Goal: Transaction & Acquisition: Subscribe to service/newsletter

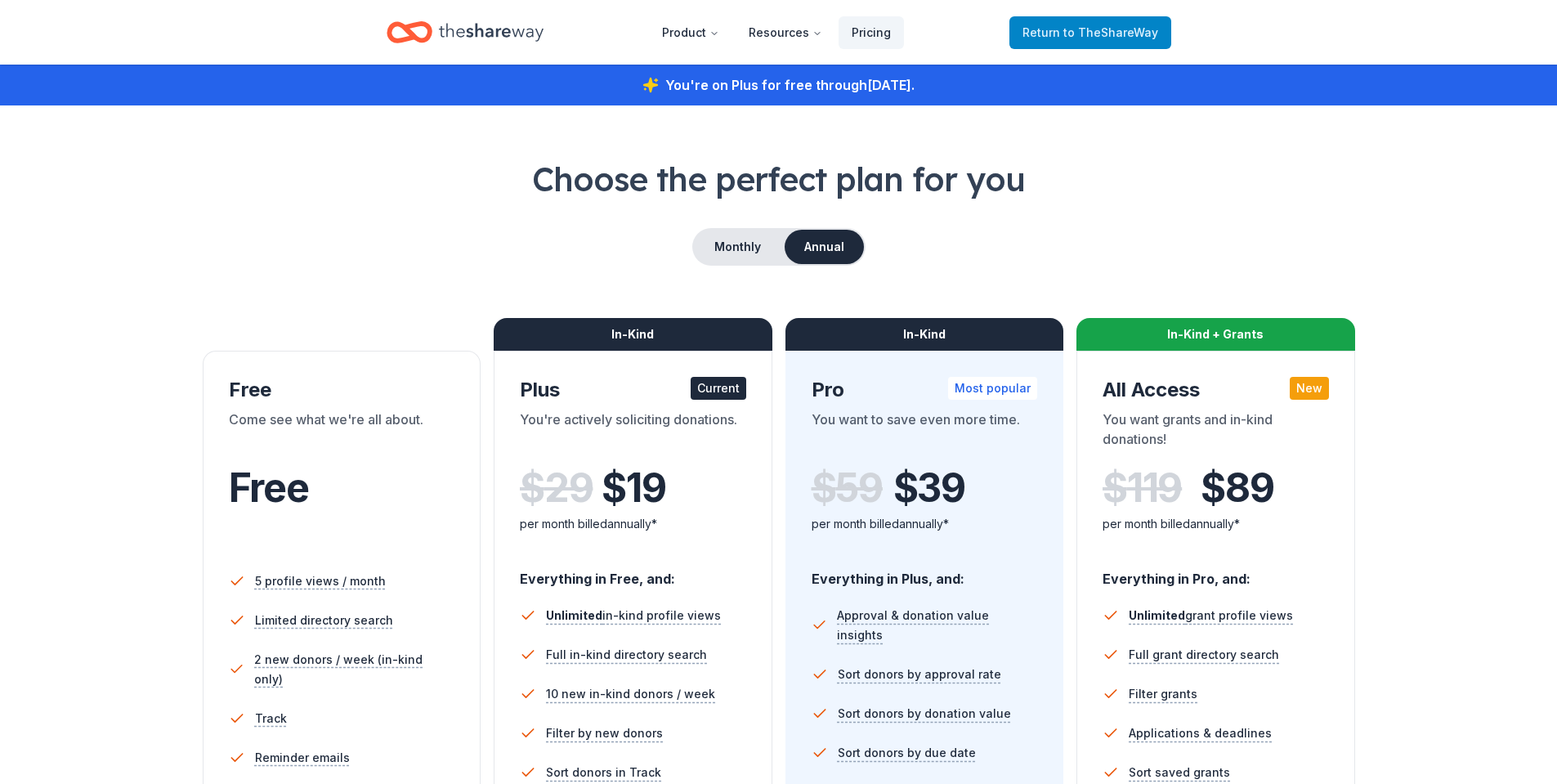
click at [1121, 36] on span "to TheShareWay" at bounding box center [1111, 32] width 95 height 14
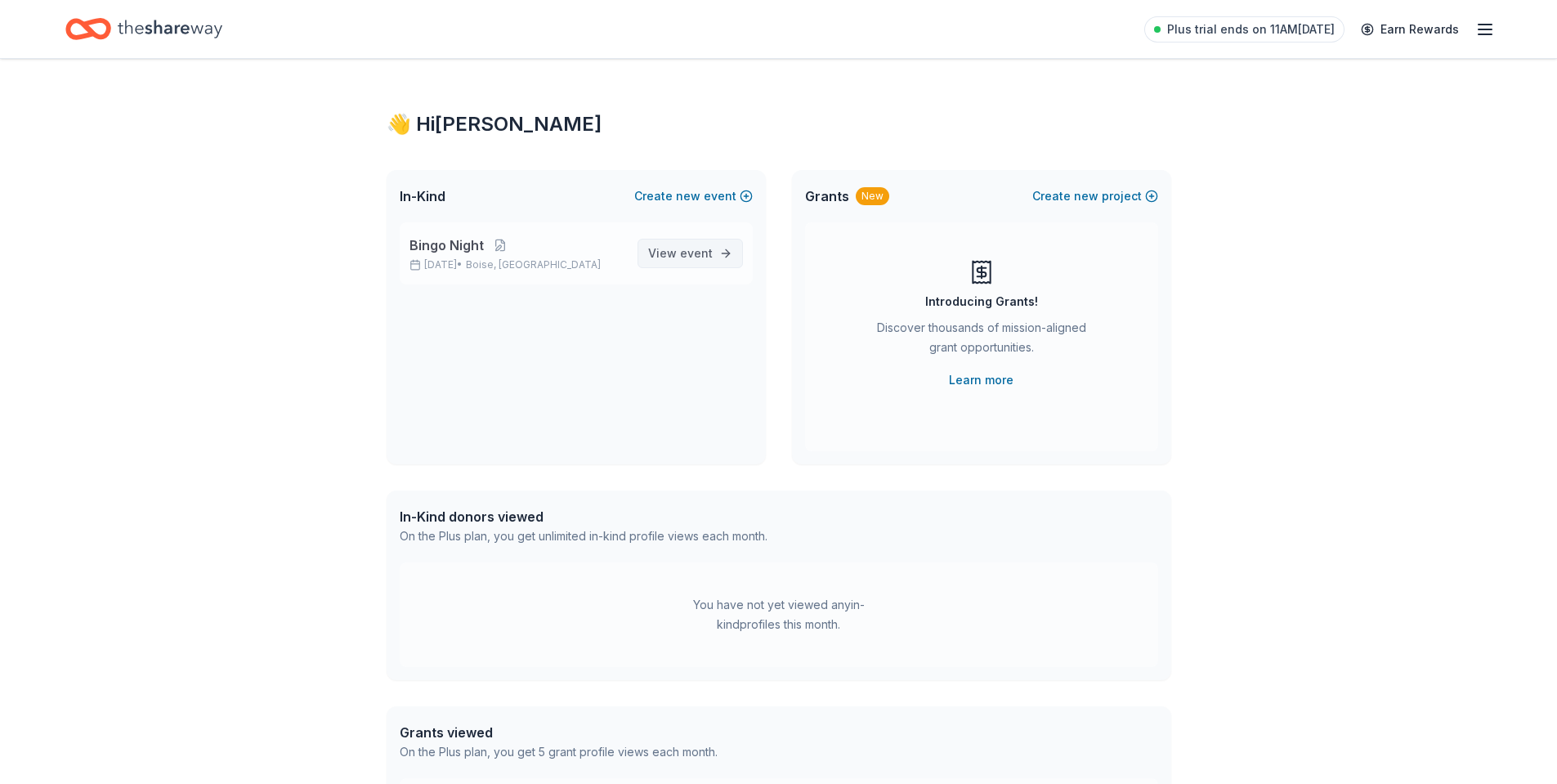
click at [698, 247] on span "event" at bounding box center [696, 253] width 33 height 14
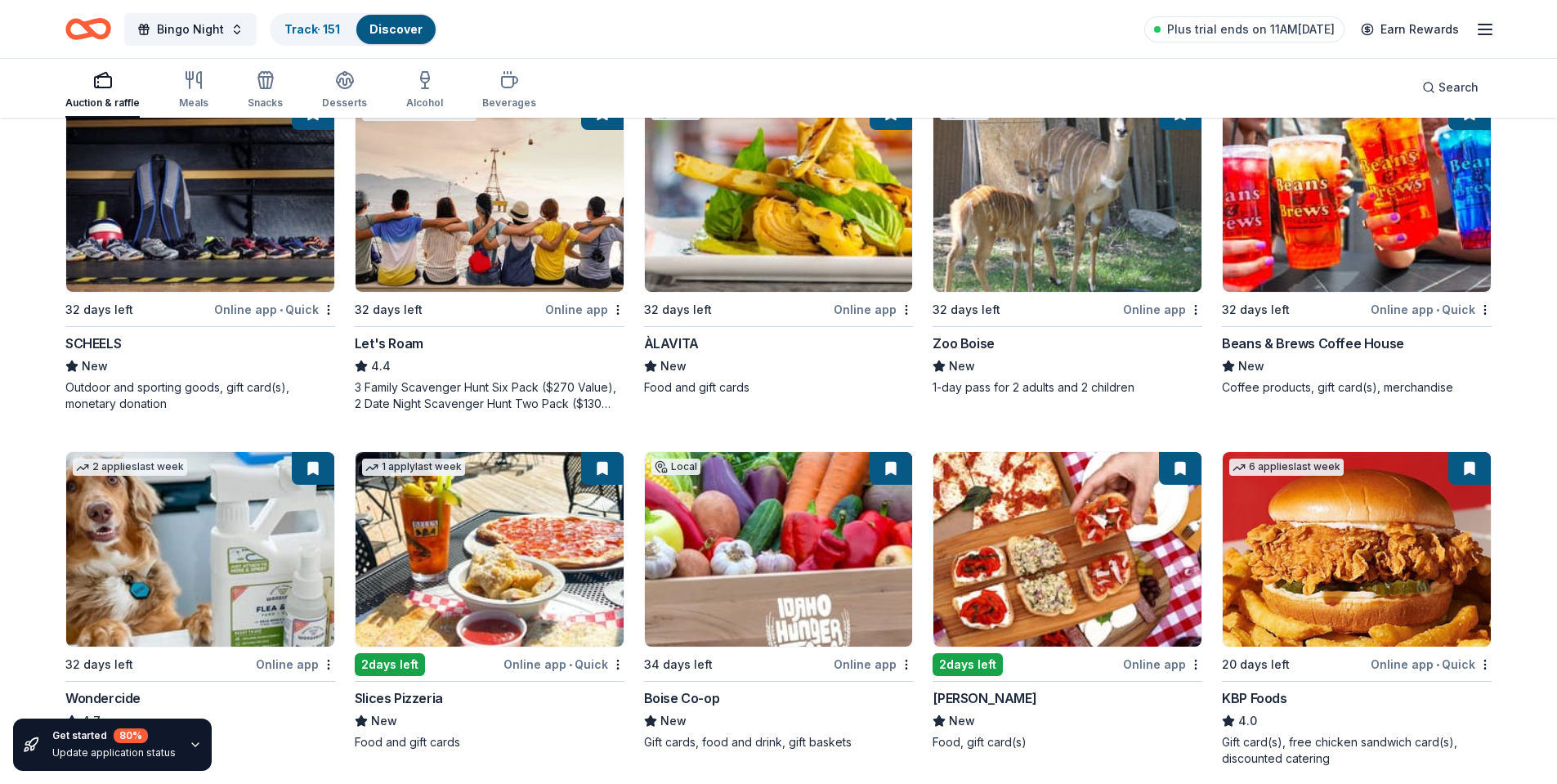
scroll to position [736, 0]
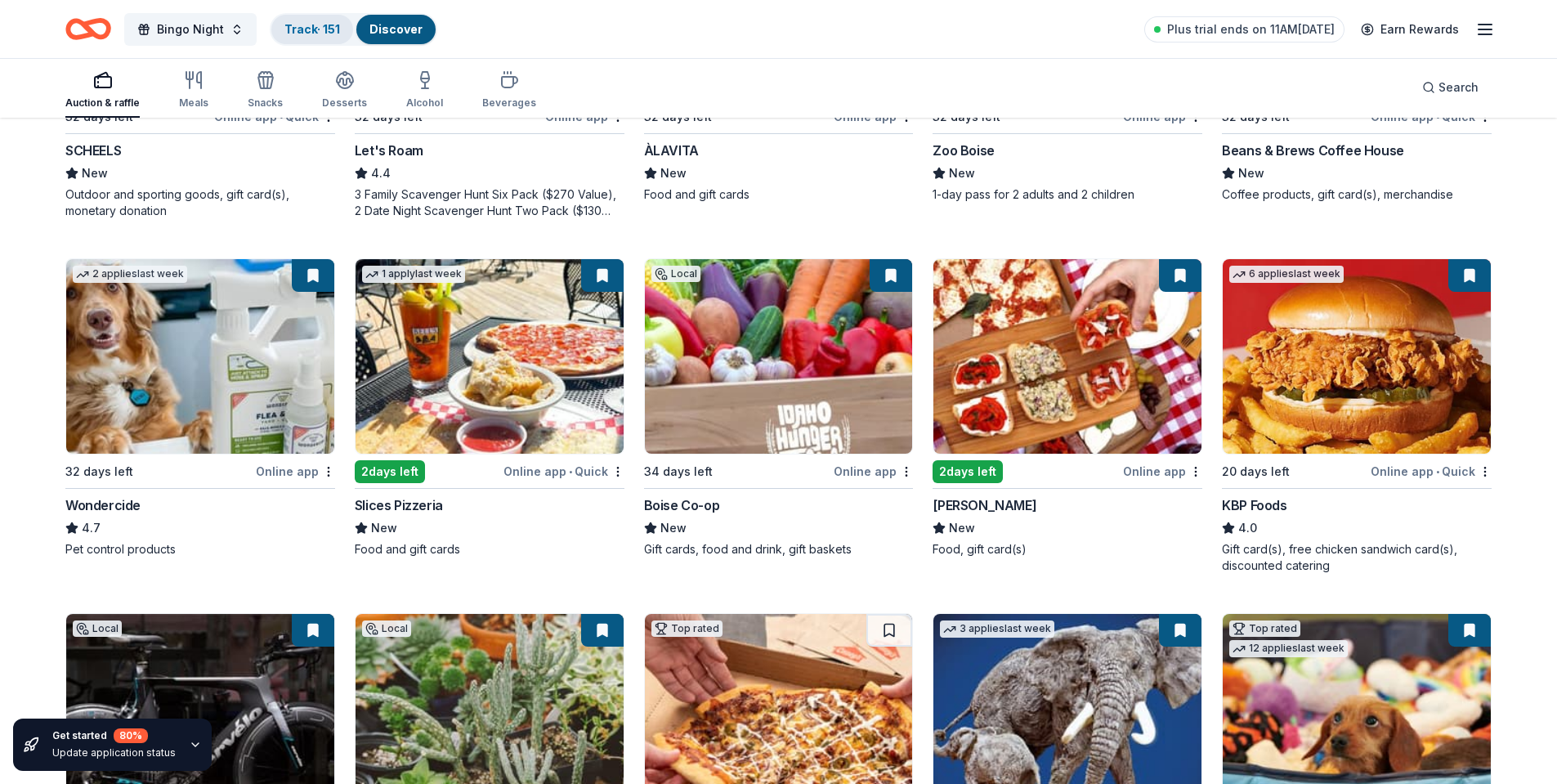
click at [304, 27] on link "Track · 151" at bounding box center [312, 29] width 56 height 14
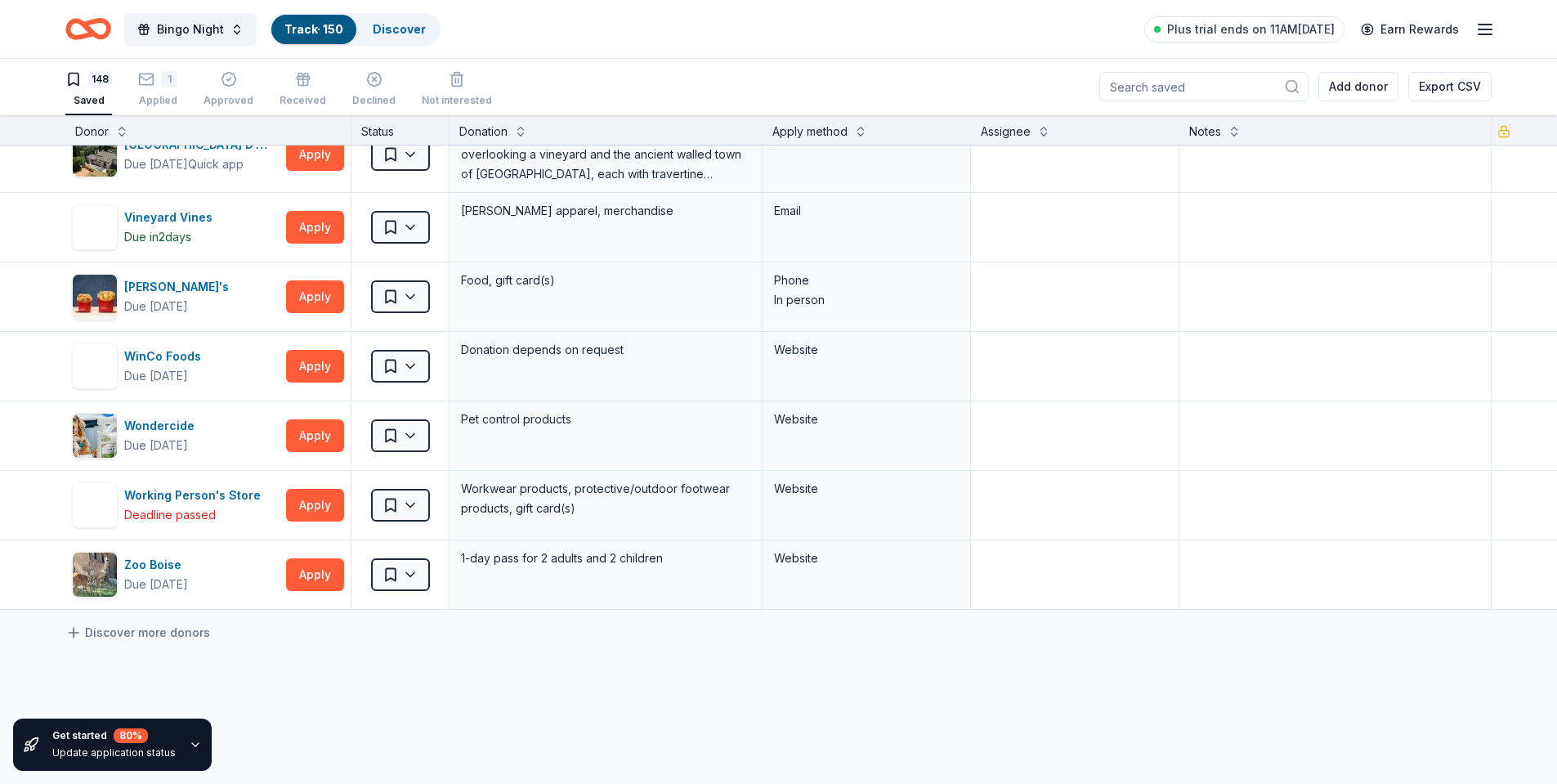
scroll to position [9890, 0]
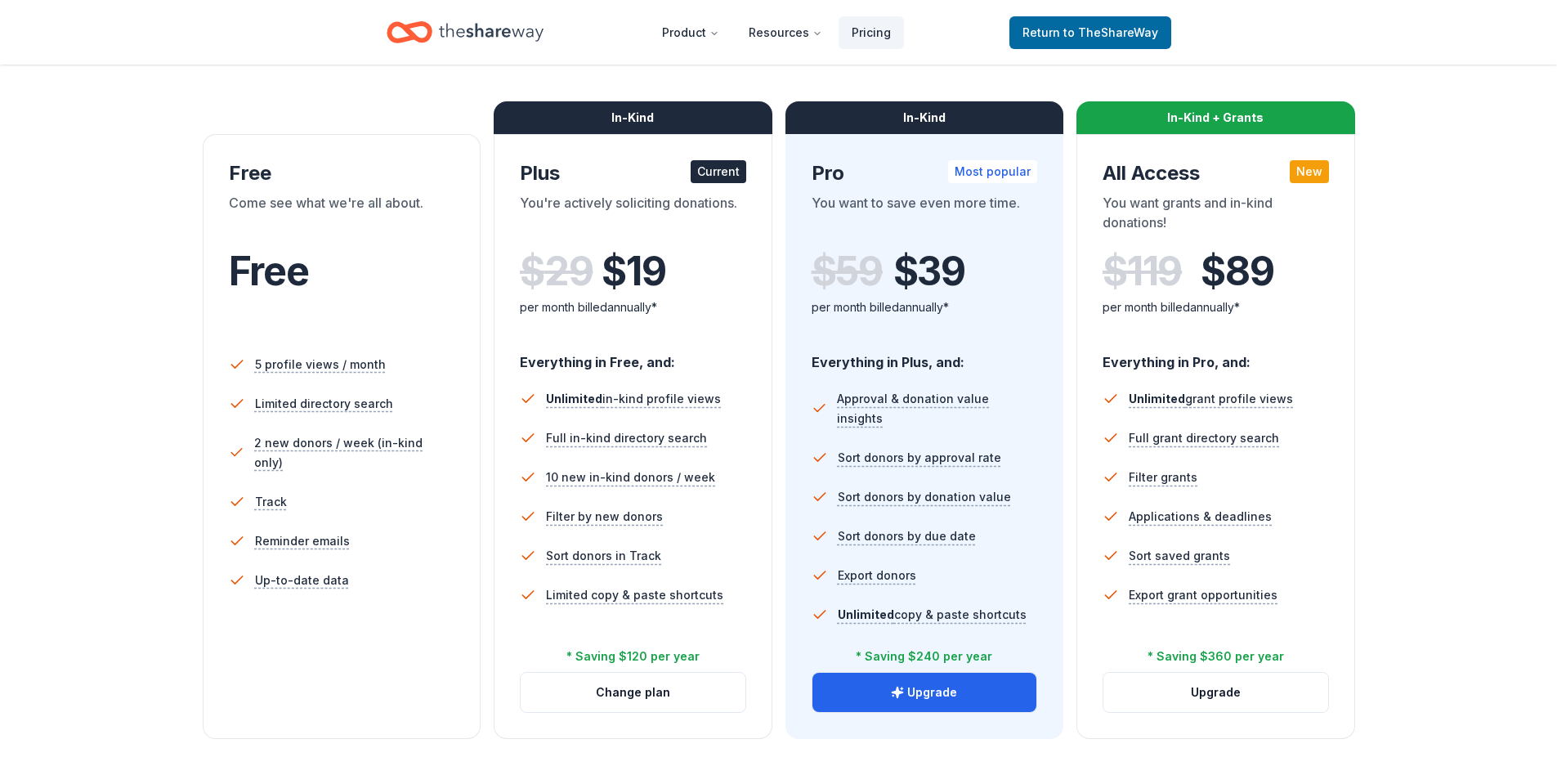
scroll to position [246, 0]
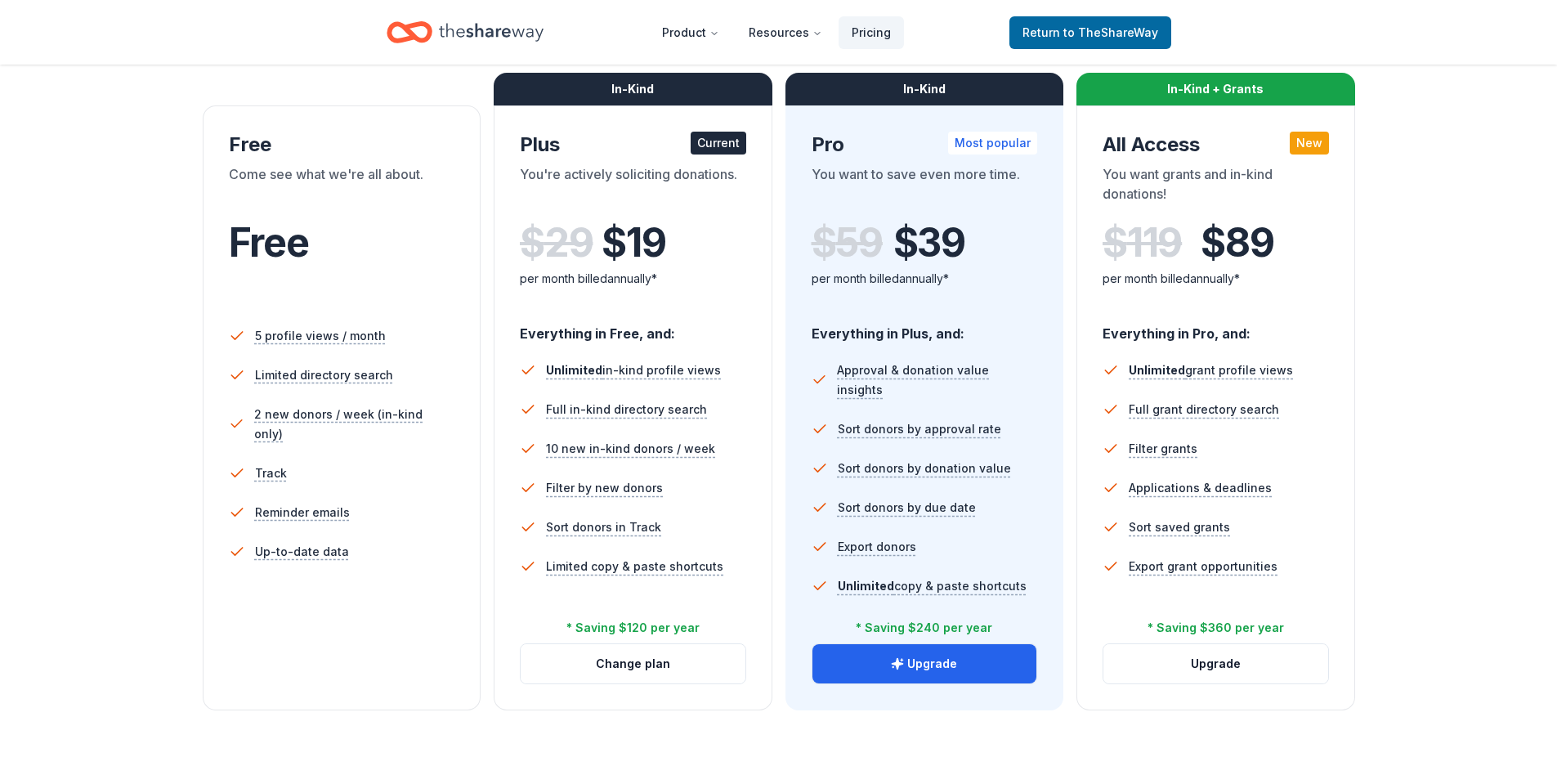
click at [1473, 262] on div "Choose the perfect plan for you Monthly Annual Free Come see what we're all abo…" at bounding box center [778, 311] width 1427 height 799
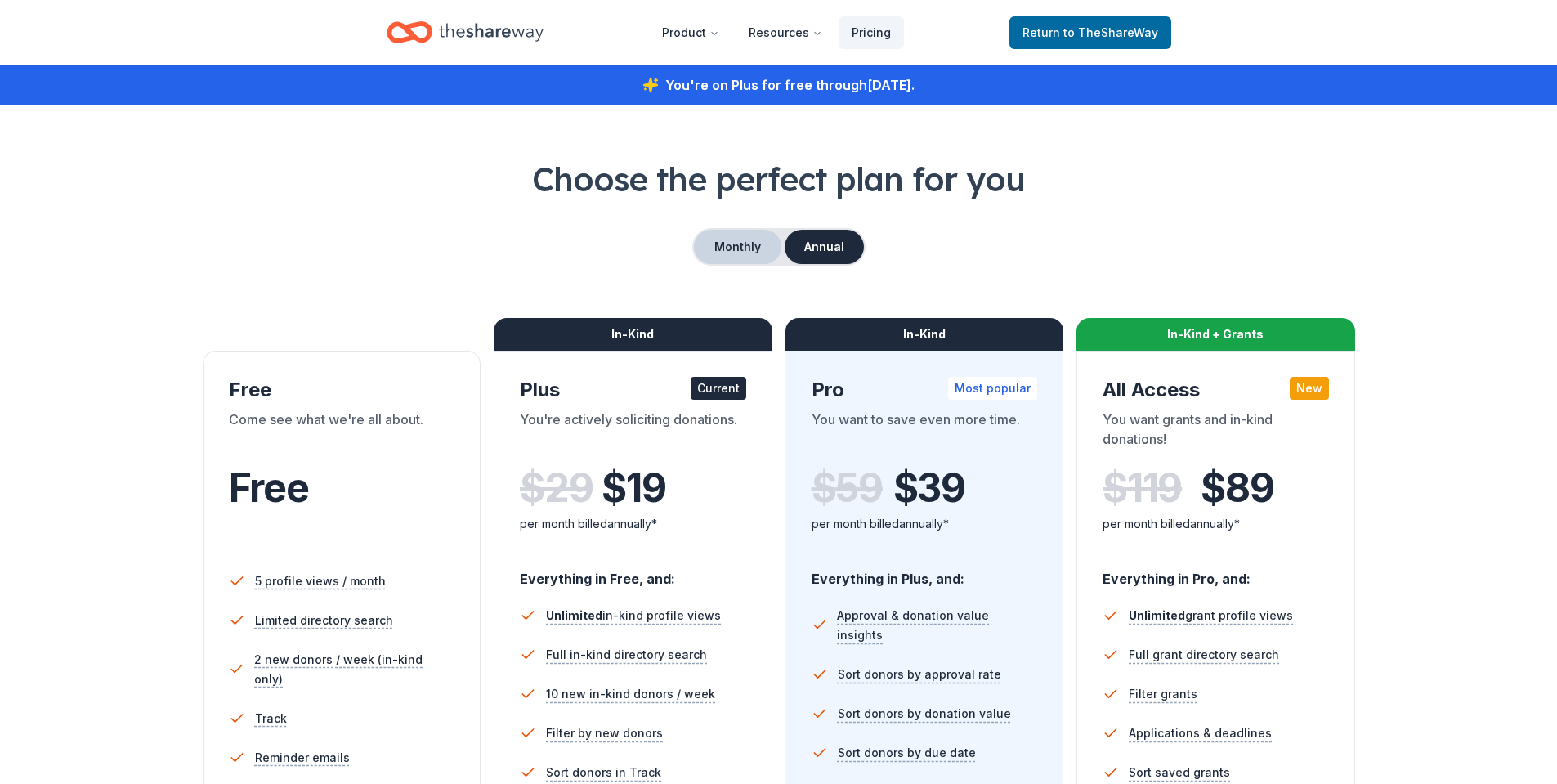
click at [701, 248] on button "Monthly" at bounding box center [737, 246] width 87 height 35
